Goal: Communication & Community: Connect with others

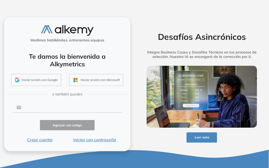
click at [78, 109] on input "text" at bounding box center [71, 108] width 101 height 10
type input "**********"
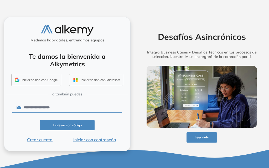
click at [109, 139] on button "Iniciar con contraseña" at bounding box center [94, 140] width 55 height 6
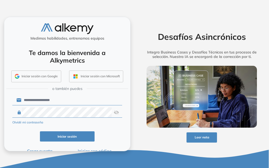
click at [83, 142] on button "Iniciar sesión" at bounding box center [67, 137] width 55 height 10
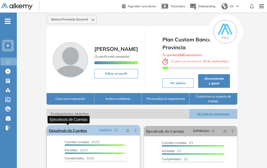
click at [75, 131] on link "Ejecutivo/a de Cuentas" at bounding box center [68, 130] width 38 height 11
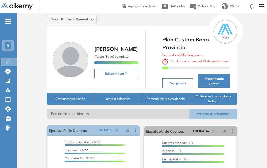
scroll to position [26, 0]
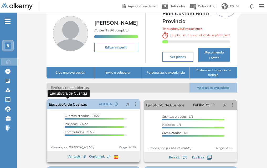
click at [83, 103] on link "Ejecutivo/a de Cuentas" at bounding box center [68, 104] width 38 height 11
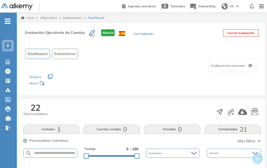
click at [93, 32] on icon "button" at bounding box center [92, 33] width 6 height 6
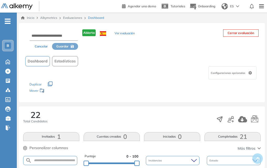
click at [233, 52] on div "Cancelar Guardar Abierta Ver evaluación Cerrar evaluación Dashboard Estadística…" at bounding box center [142, 62] width 246 height 79
click at [167, 115] on div "22 Total Candidatos" at bounding box center [142, 119] width 238 height 17
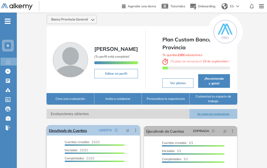
scroll to position [26, 0]
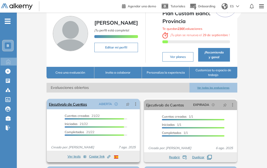
click at [135, 106] on icon at bounding box center [135, 104] width 5 height 5
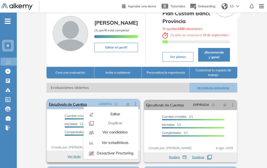
click at [135, 106] on icon at bounding box center [135, 104] width 5 height 5
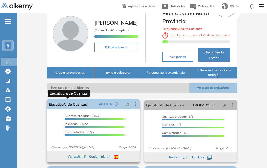
click at [69, 104] on link "Ejecutivo/a de Cuentas" at bounding box center [68, 104] width 38 height 11
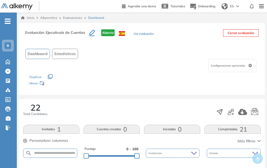
click at [148, 34] on button "Ver evaluación" at bounding box center [144, 35] width 20 height 6
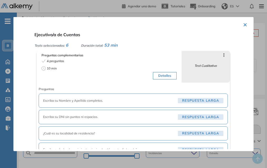
click at [243, 23] on button "×" at bounding box center [245, 24] width 4 height 10
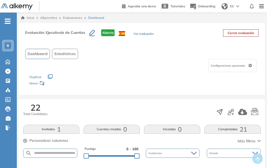
scroll to position [53, 0]
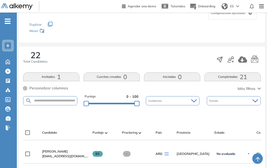
click at [41, 97] on form at bounding box center [50, 100] width 54 height 9
click at [50, 102] on input "text" at bounding box center [54, 101] width 45 height 4
click at [54, 76] on button "Invitados 1" at bounding box center [51, 77] width 56 height 9
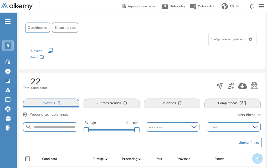
scroll to position [0, 0]
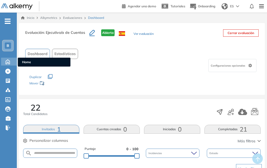
click at [5, 62] on icon at bounding box center [7, 61] width 9 height 6
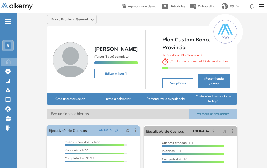
click at [106, 103] on button "Invita a colaborar" at bounding box center [118, 99] width 48 height 12
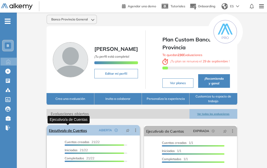
click at [62, 130] on link "Ejecutivo/a de Cuentas" at bounding box center [68, 130] width 38 height 11
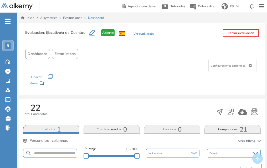
click at [40, 52] on span "Dashboard" at bounding box center [38, 54] width 20 height 6
click at [230, 113] on icon "button" at bounding box center [231, 112] width 6 height 6
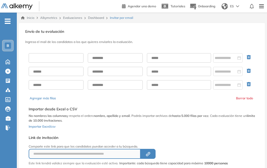
click at [62, 60] on input "text" at bounding box center [56, 57] width 55 height 9
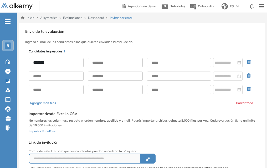
type input "*******"
click at [177, 60] on input "text" at bounding box center [179, 62] width 64 height 9
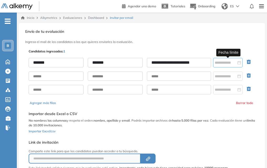
type input "**********"
click at [229, 66] on div at bounding box center [227, 62] width 29 height 9
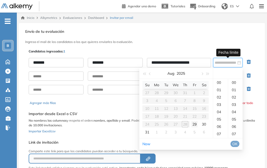
click at [196, 124] on div "29" at bounding box center [194, 124] width 6 height 6
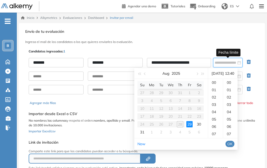
scroll to position [294, 0]
click at [232, 143] on button "OK" at bounding box center [229, 144] width 9 height 6
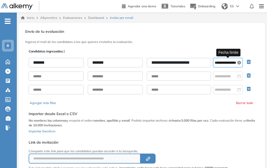
click at [241, 63] on icon "close-circle" at bounding box center [239, 63] width 4 height 4
type input "**********"
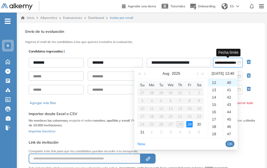
click at [233, 142] on span "OK" at bounding box center [229, 144] width 5 height 6
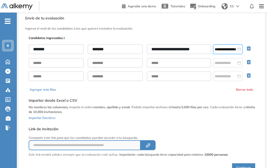
scroll to position [40, 0]
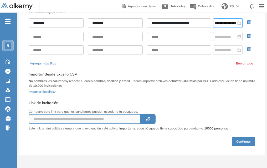
click at [247, 140] on button "Continuar" at bounding box center [243, 141] width 23 height 9
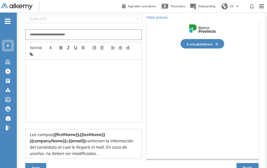
type input "**********"
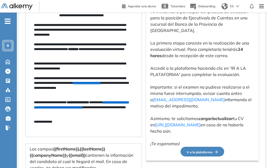
scroll to position [156, 0]
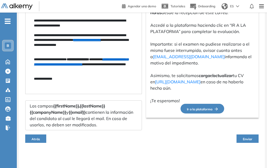
click at [247, 139] on span "Enviar" at bounding box center [247, 139] width 9 height 4
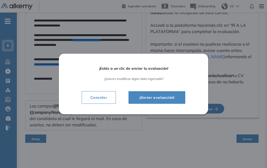
click at [153, 99] on span "¡Enviar evaluación!" at bounding box center [157, 98] width 44 height 6
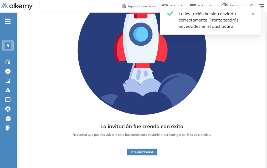
scroll to position [63, 0]
